Goal: Find specific page/section: Find specific page/section

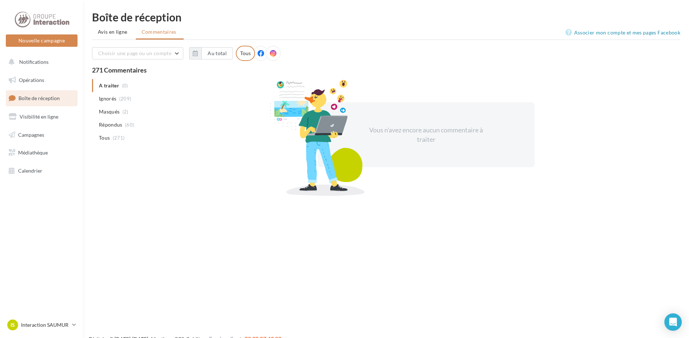
click at [111, 39] on ul "Avis en ligne Commentaires" at bounding box center [386, 32] width 589 height 14
click at [112, 33] on span "Avis en ligne" at bounding box center [113, 31] width 30 height 7
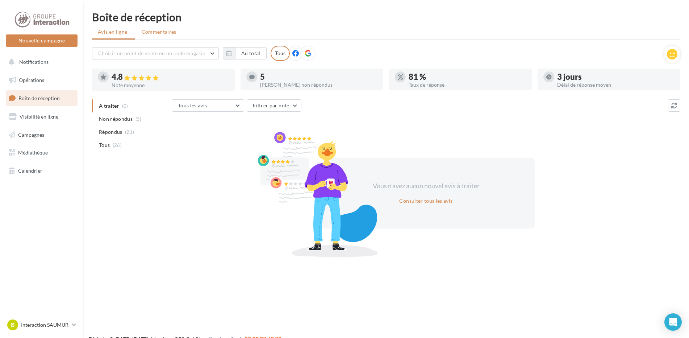
click at [141, 32] on li "Commentaires" at bounding box center [160, 31] width 48 height 13
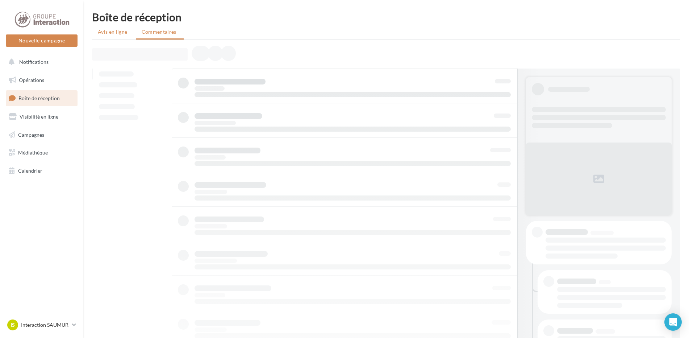
click at [113, 33] on span "Avis en ligne" at bounding box center [113, 31] width 30 height 7
